Goal: Task Accomplishment & Management: Use online tool/utility

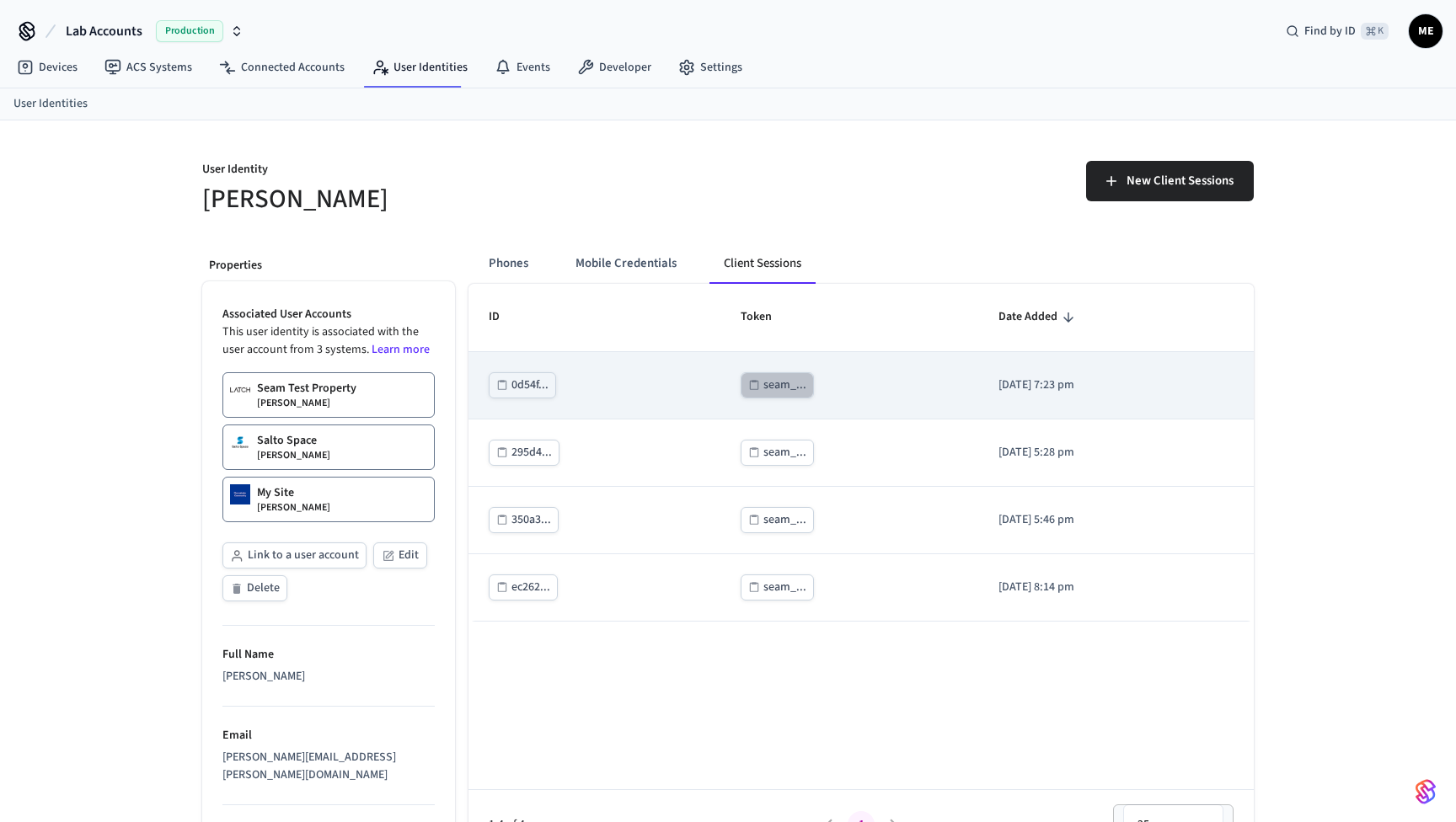
click at [763, 385] on div "seam_..." at bounding box center [784, 386] width 43 height 21
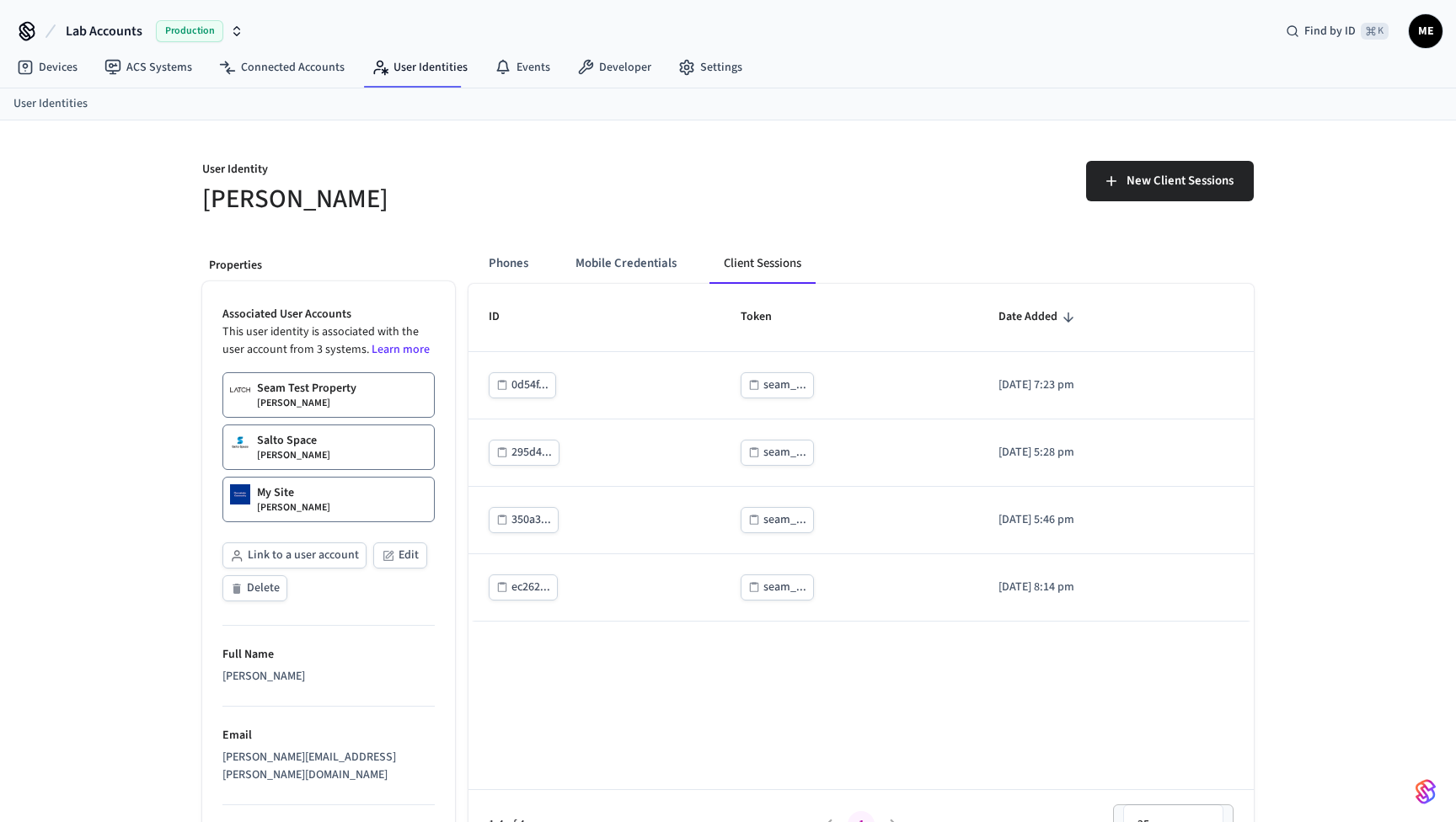
click at [258, 756] on div "[PERSON_NAME][EMAIL_ADDRESS][PERSON_NAME][DOMAIN_NAME]" at bounding box center [328, 766] width 212 height 35
copy div "[PERSON_NAME][EMAIL_ADDRESS][PERSON_NAME][DOMAIN_NAME]"
click at [417, 81] on link "User Identities" at bounding box center [420, 67] width 123 height 30
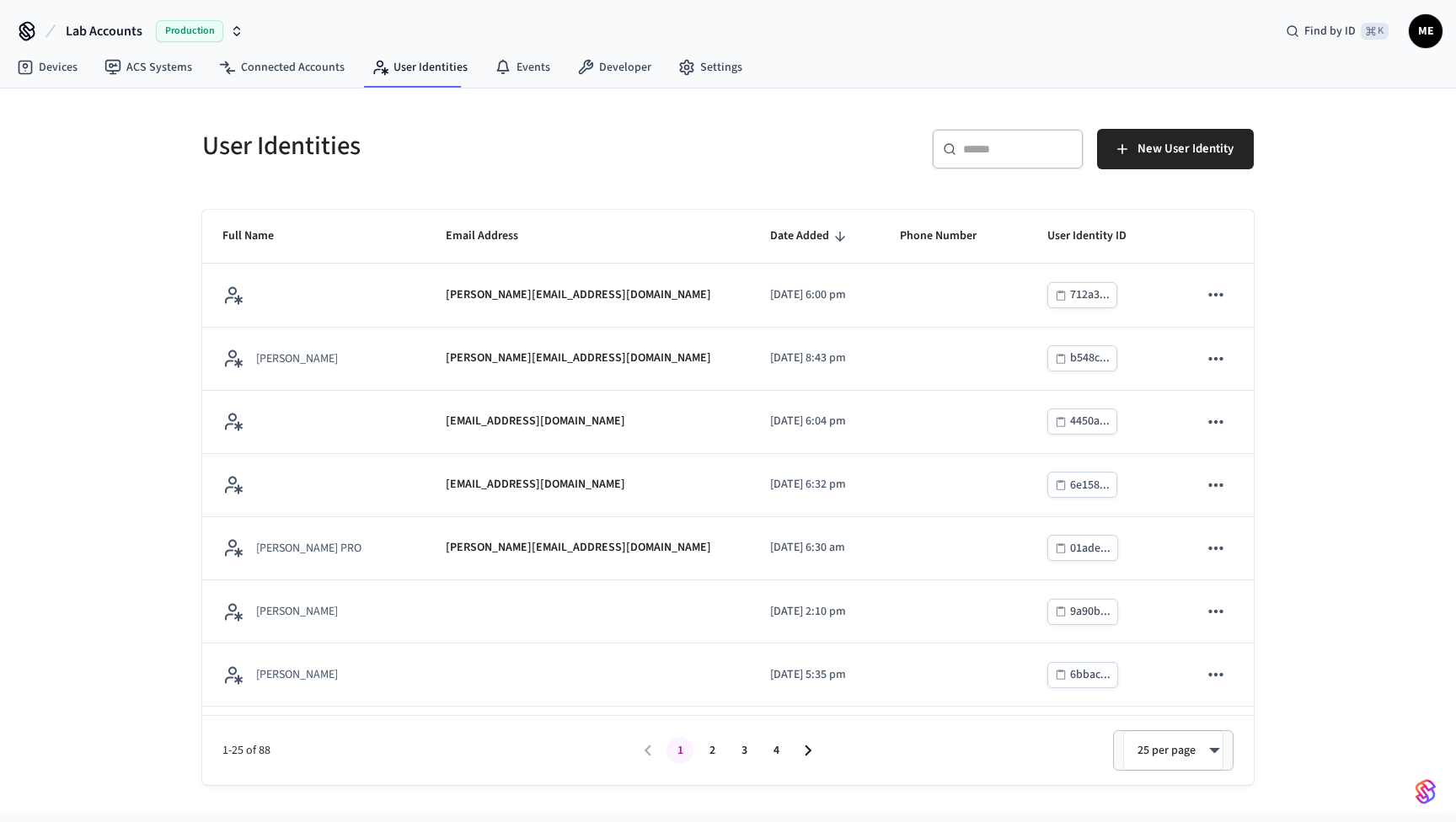
click at [972, 167] on div "​ ​" at bounding box center [1007, 150] width 151 height 41
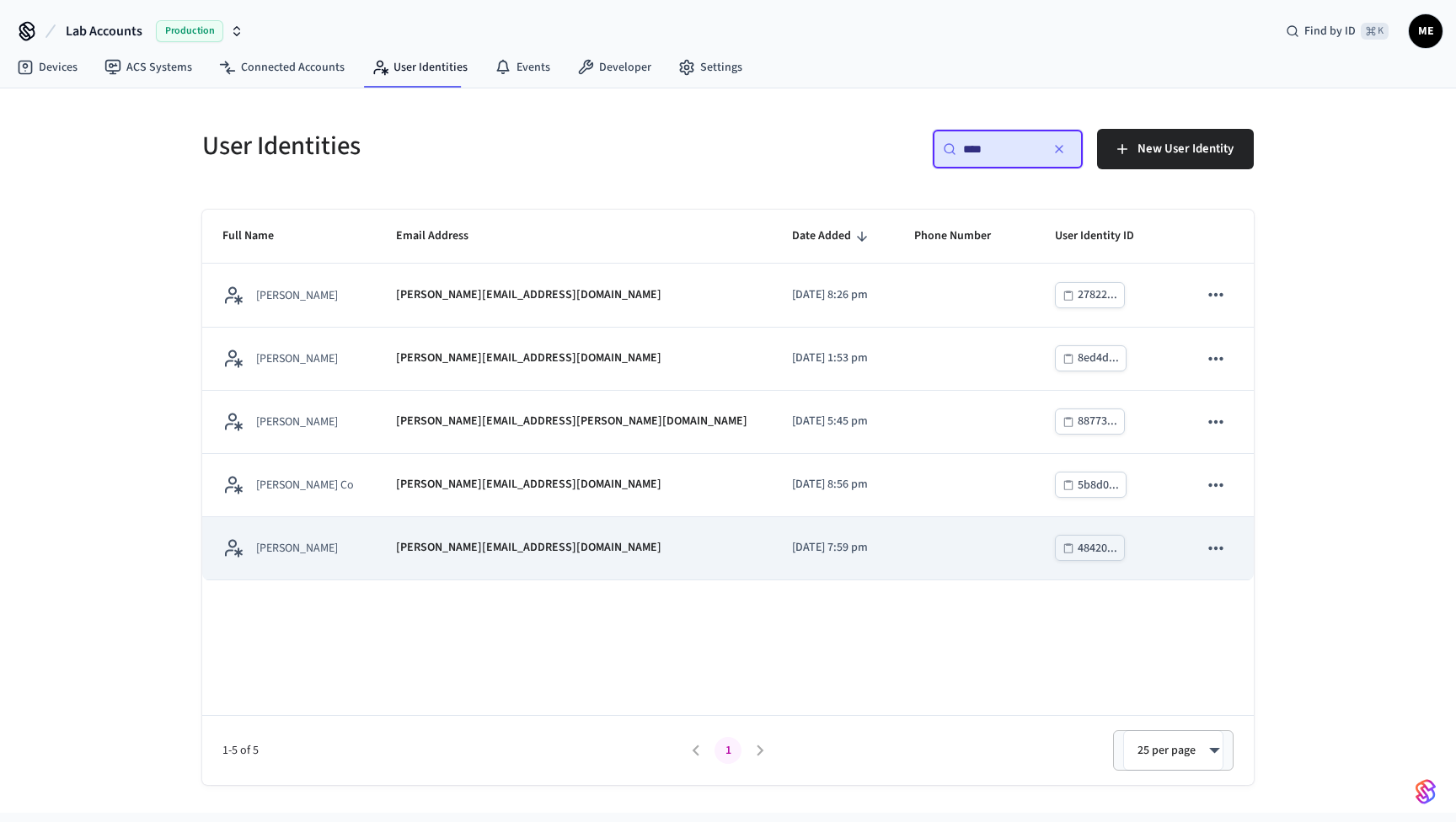
type input "****"
click at [831, 554] on td "[DATE] 7:59 pm" at bounding box center [833, 549] width 122 height 63
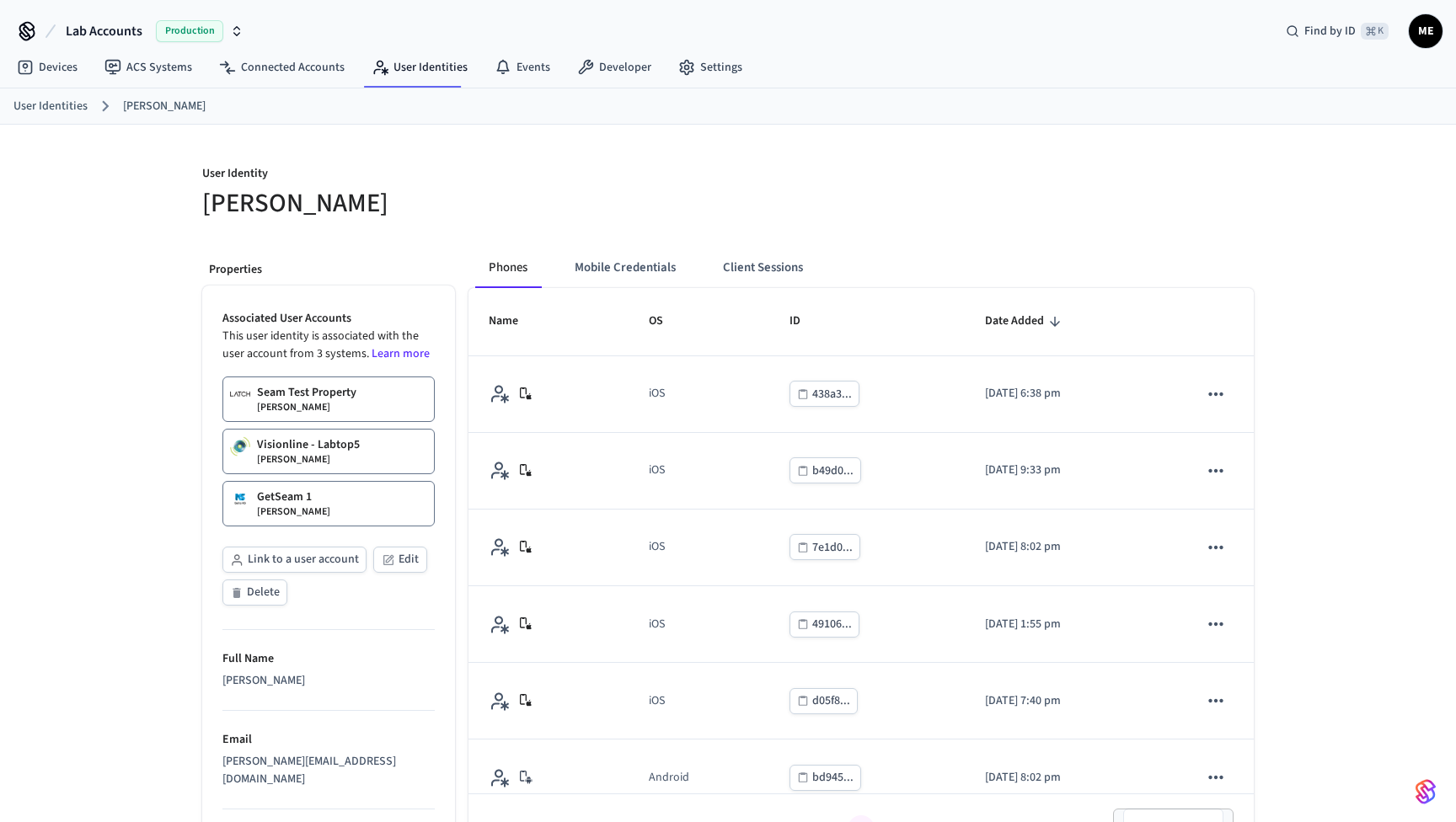
click at [346, 392] on p "Seam Test Property" at bounding box center [306, 392] width 99 height 17
click at [740, 276] on button "Client Sessions" at bounding box center [763, 268] width 107 height 41
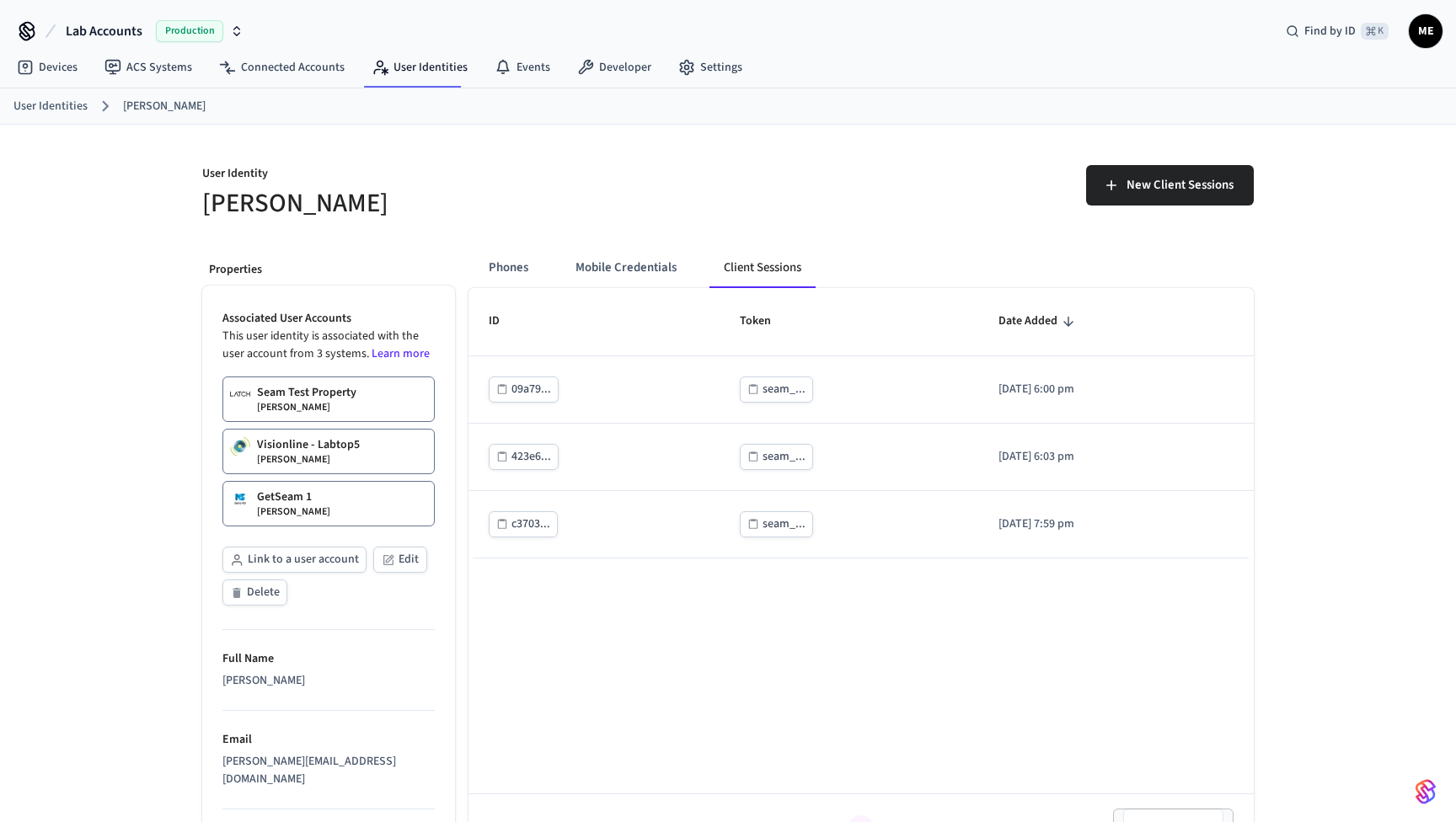
click at [1061, 321] on icon "sticky table" at bounding box center [1068, 321] width 15 height 15
click at [1193, 188] on span "New Client Sessions" at bounding box center [1180, 185] width 107 height 22
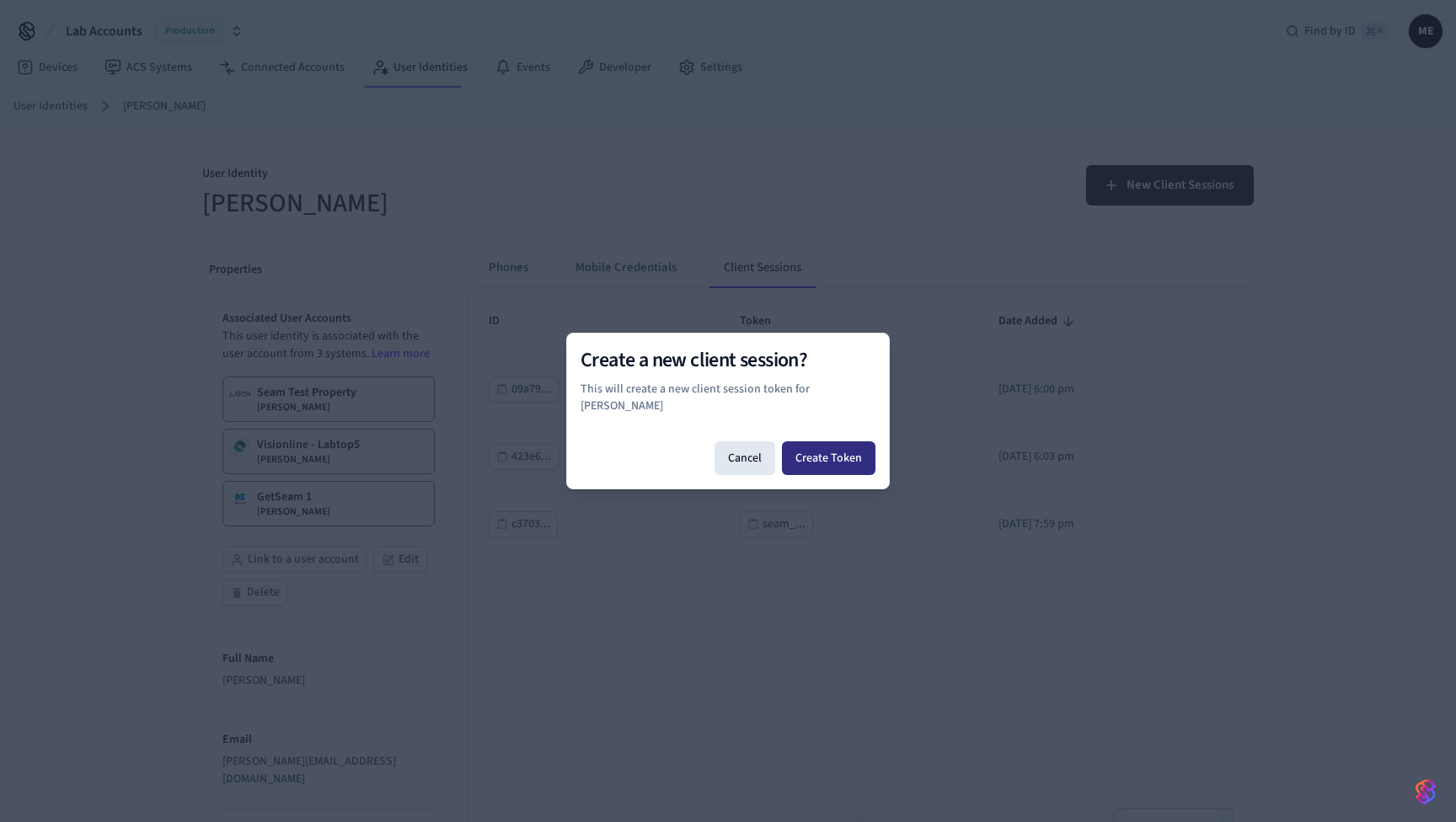
click at [858, 458] on button "Create Token" at bounding box center [828, 458] width 94 height 34
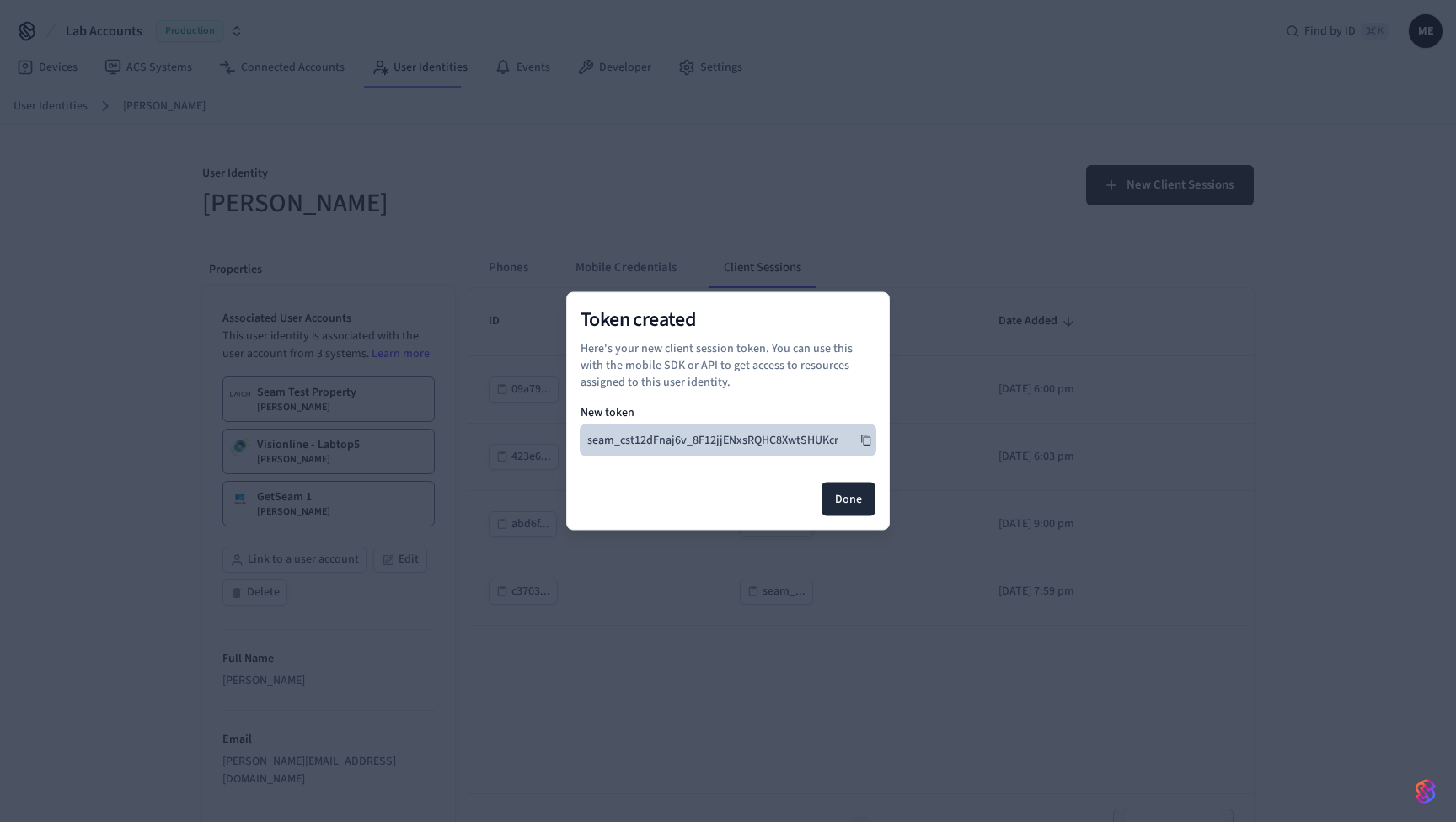
click at [825, 445] on button "seam_cst12dFnaj6v_8F12jjENxsRQHC8XwtSHUKcr" at bounding box center [728, 441] width 295 height 30
click at [825, 445] on div at bounding box center [728, 441] width 295 height 30
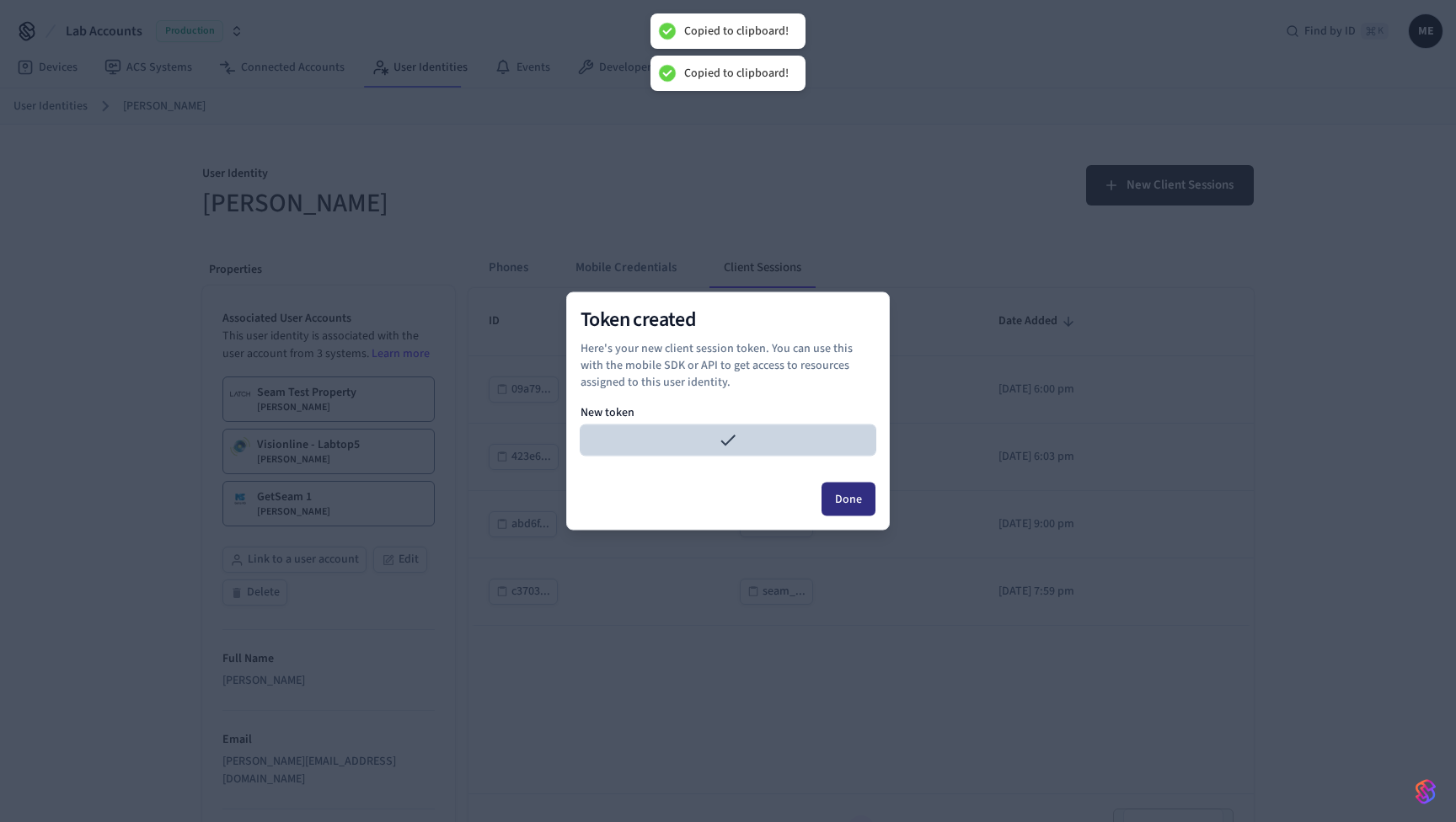
click at [860, 497] on button "Done" at bounding box center [848, 499] width 54 height 34
